Goal: Task Accomplishment & Management: Complete application form

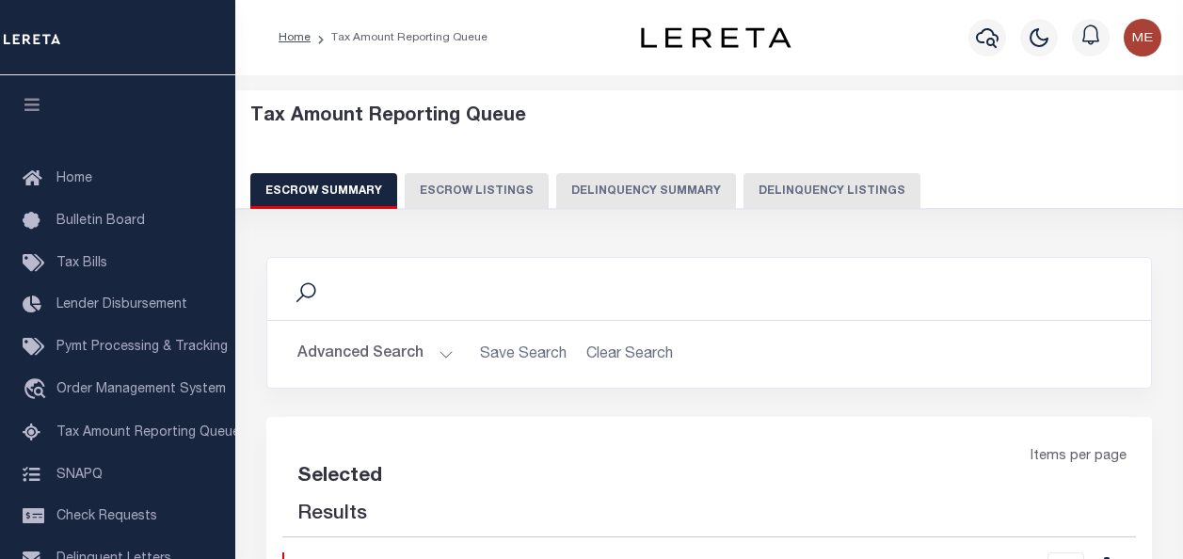
select select "100"
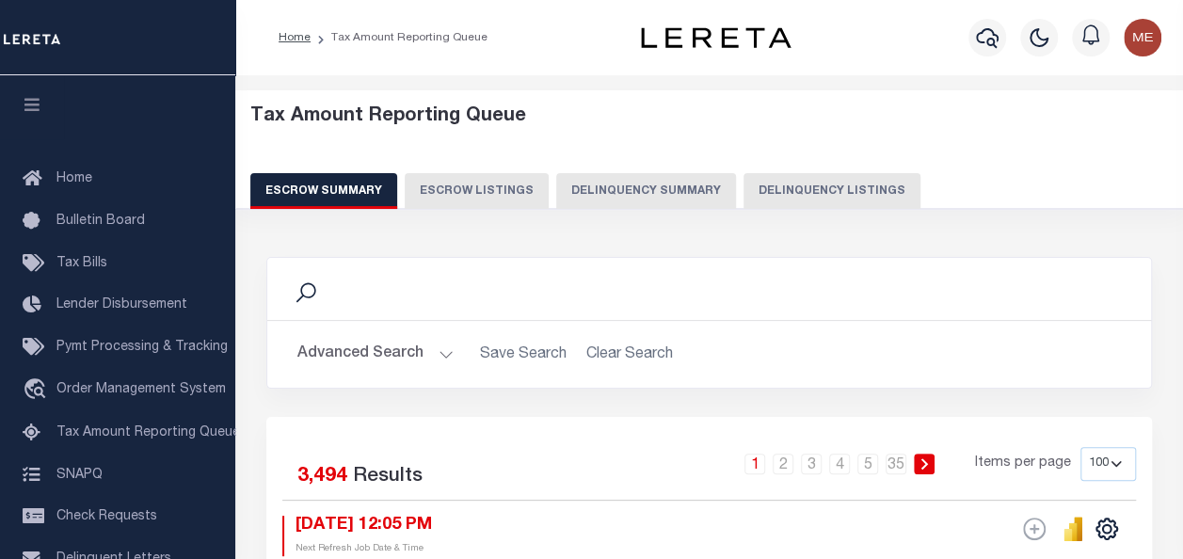
click at [670, 183] on button "Delinquency Summary" at bounding box center [646, 191] width 180 height 36
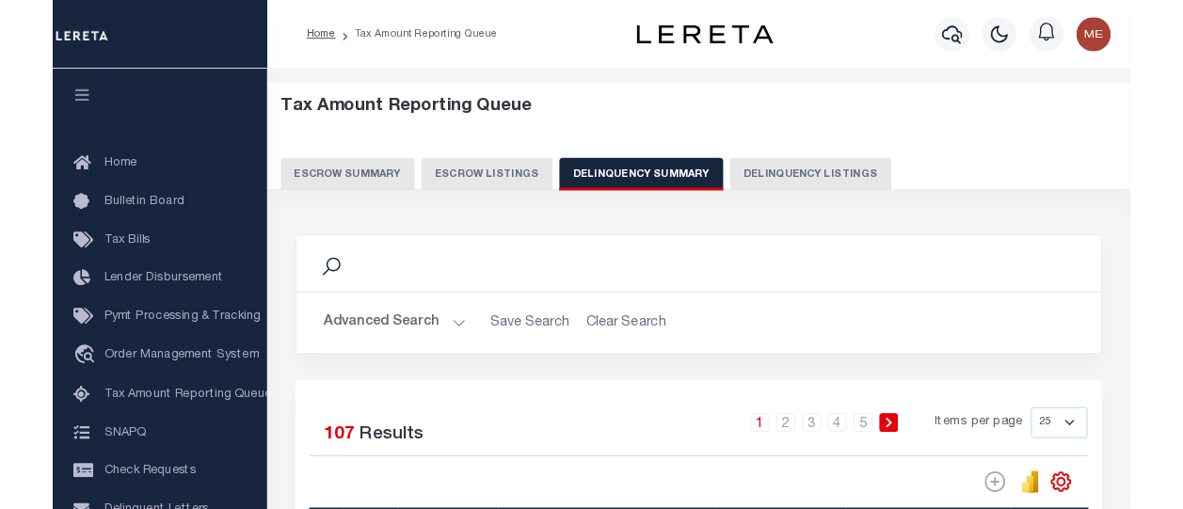
scroll to position [346, 0]
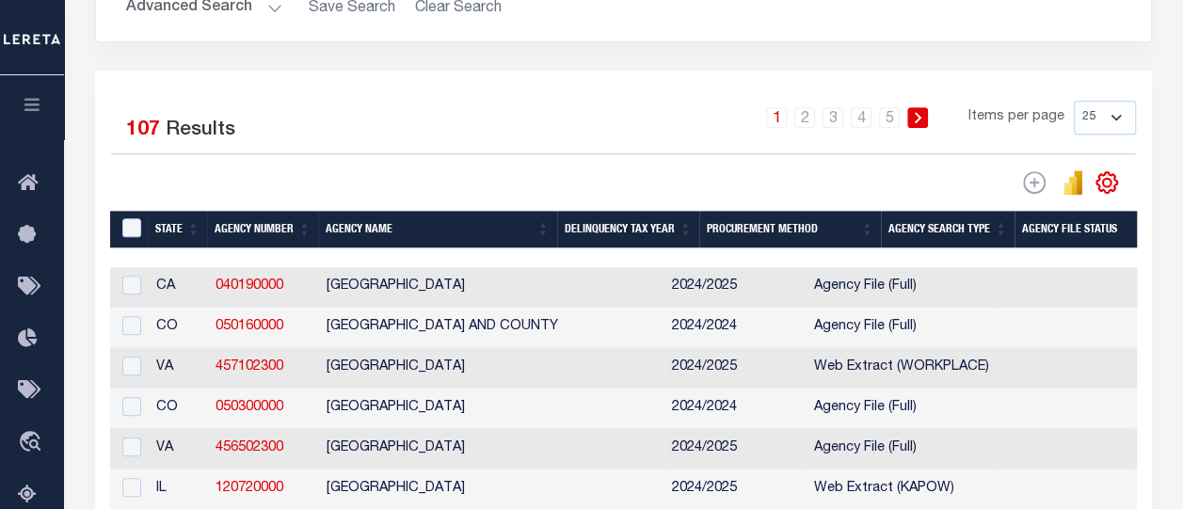
click at [133, 275] on td at bounding box center [129, 287] width 39 height 40
checkbox input "true"
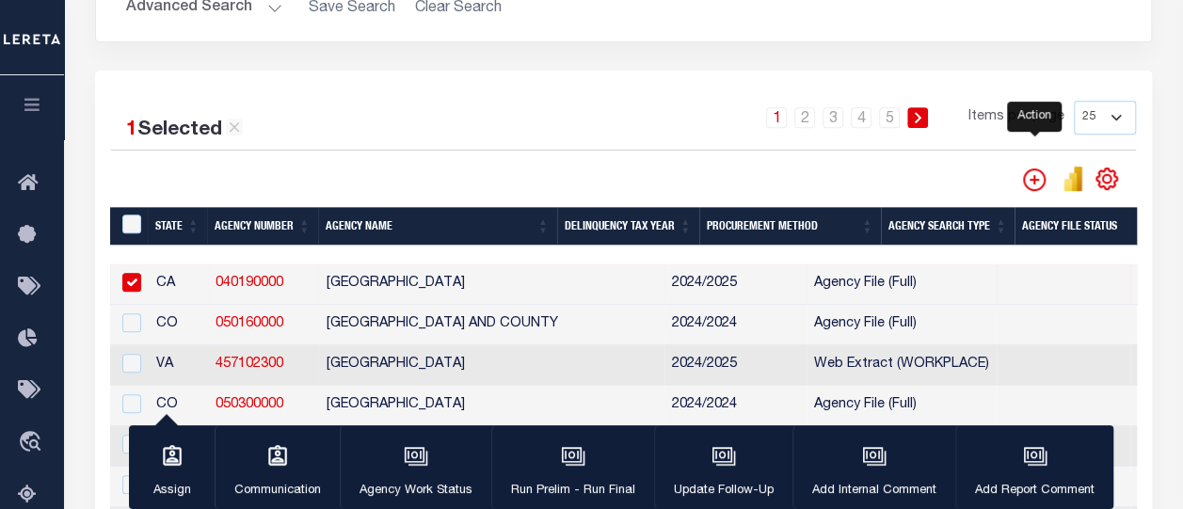
click at [1032, 178] on icon "" at bounding box center [1033, 178] width 9 height 9
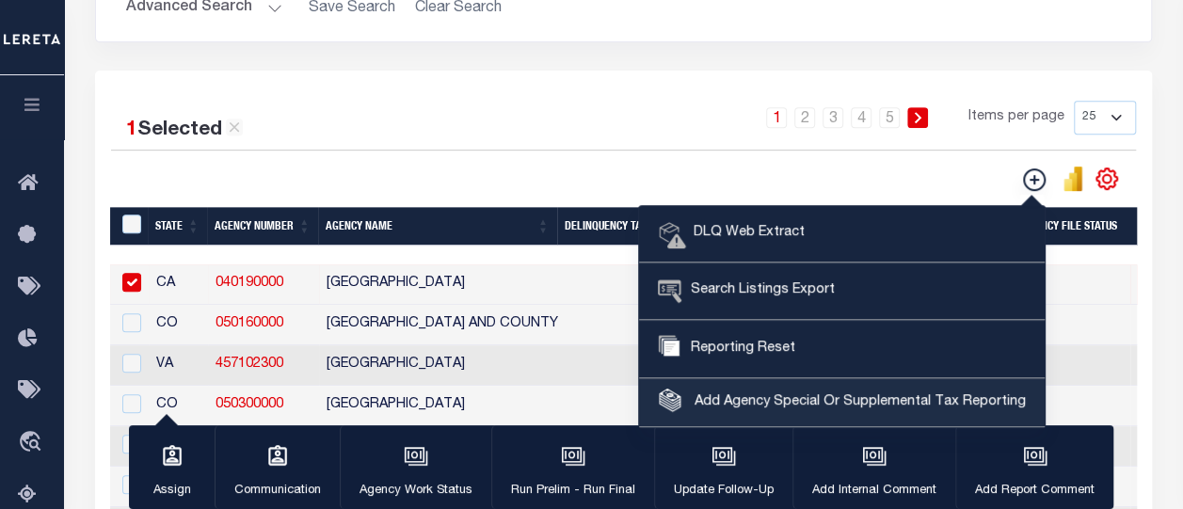
click at [803, 392] on span "Add Agency Special Or Supplemental Tax Reporting" at bounding box center [858, 402] width 336 height 21
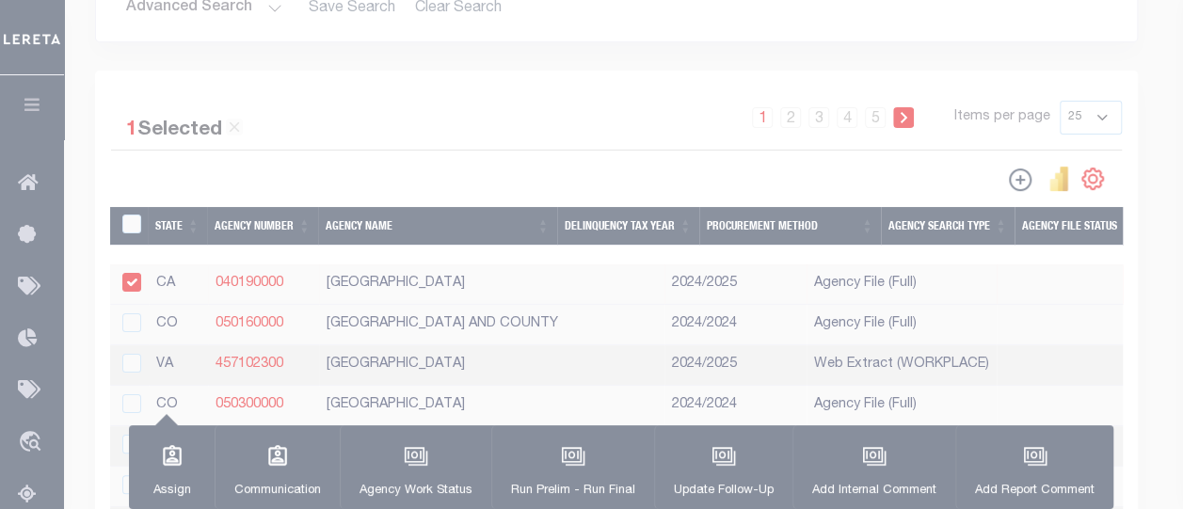
select select "603700000"
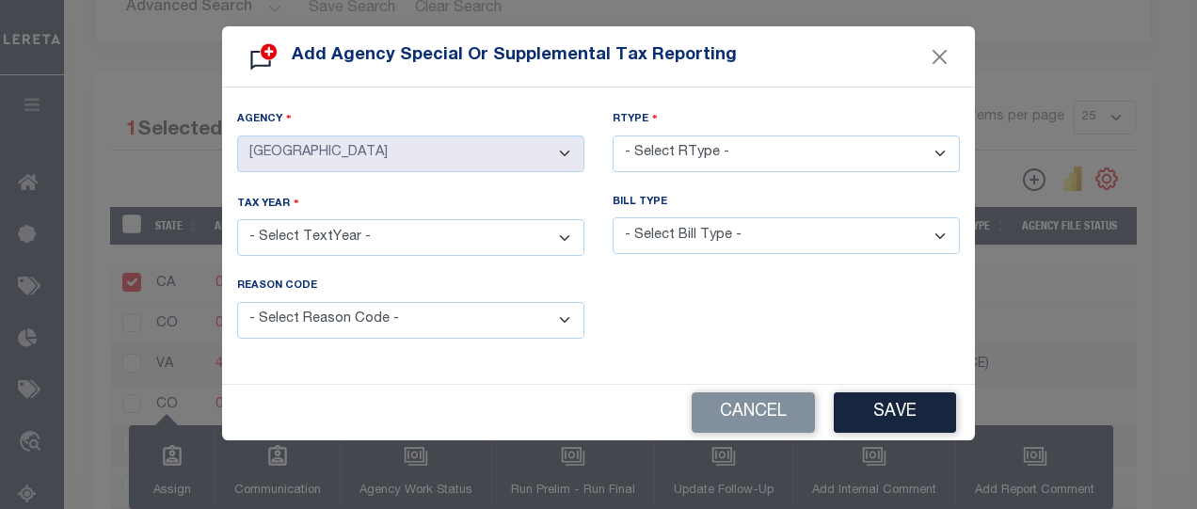
click at [469, 242] on select "- Select TextYear - 2028 2027 2026 2025 2024 2023 2022 2021 2020 2019 2018 2017…" at bounding box center [410, 237] width 347 height 37
select select "2023"
click at [237, 219] on select "- Select TextYear - 2028 2027 2026 2025 2024 2023 2022 2021 2020 2019 2018 2017…" at bounding box center [410, 237] width 347 height 37
click at [697, 138] on select "- Select RType - 1/1 1/2 1/3 1/4 2/2 2/3 2/4 3/3 3/4 4/4" at bounding box center [785, 153] width 347 height 37
select select "1/2"
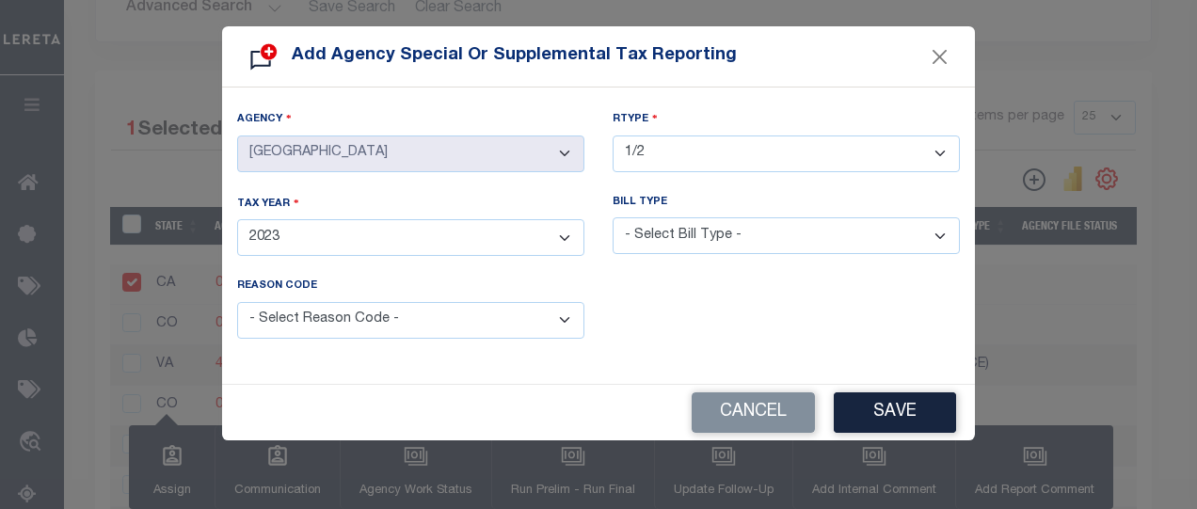
click at [612, 135] on select "- Select RType - 1/1 1/2 1/3 1/4 2/2 2/3 2/4 3/3 3/4 4/4" at bounding box center [785, 153] width 347 height 37
click at [683, 234] on select "- Select Bill Type - Regular Delinquent Supplemental Corrected/Adjusted Bill - …" at bounding box center [785, 235] width 347 height 37
select select "2"
click at [612, 217] on select "- Select Bill Type - Regular Delinquent Supplemental Corrected/Adjusted Bill - …" at bounding box center [785, 235] width 347 height 37
click at [499, 302] on select "- Select Reason Code - Payment Reversal Taxable Value Change Assessment Change …" at bounding box center [410, 320] width 347 height 37
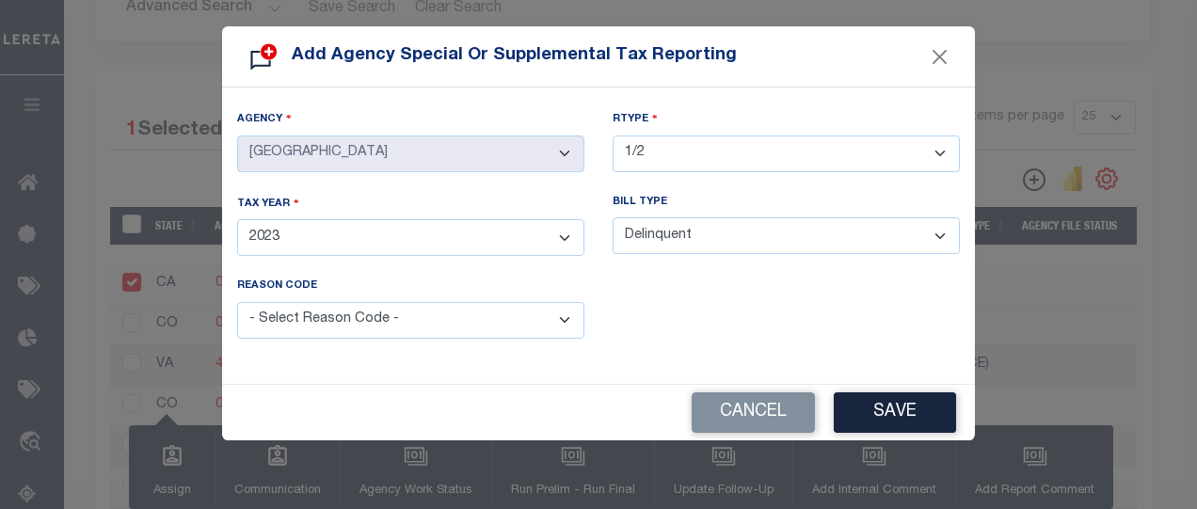
select select "2"
click at [237, 302] on select "- Select Reason Code - Payment Reversal Taxable Value Change Assessment Change …" at bounding box center [410, 320] width 347 height 37
click at [930, 413] on button "Save" at bounding box center [895, 412] width 122 height 40
